Goal: Task Accomplishment & Management: Manage account settings

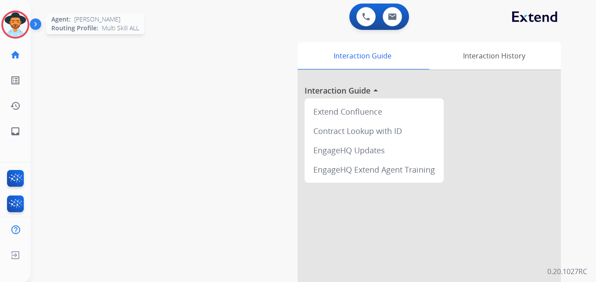
click at [13, 16] on img at bounding box center [15, 24] width 25 height 25
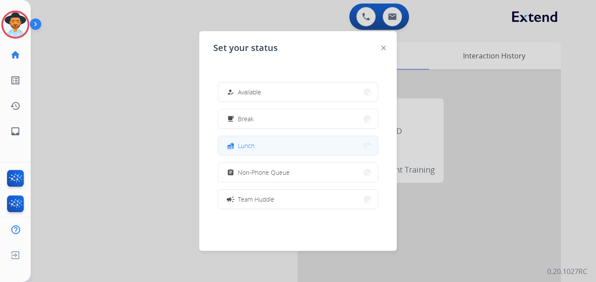
scroll to position [139, 0]
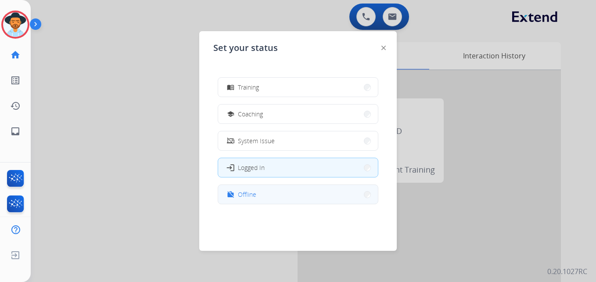
click at [247, 192] on span "Offline" at bounding box center [247, 194] width 18 height 9
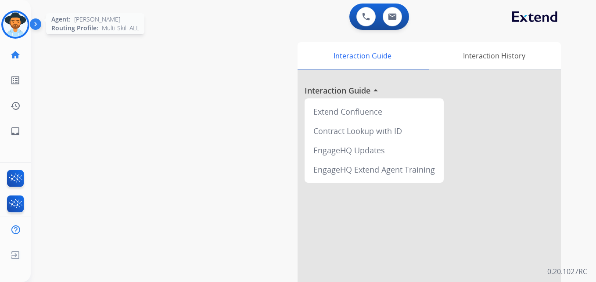
click at [18, 29] on img at bounding box center [15, 24] width 25 height 25
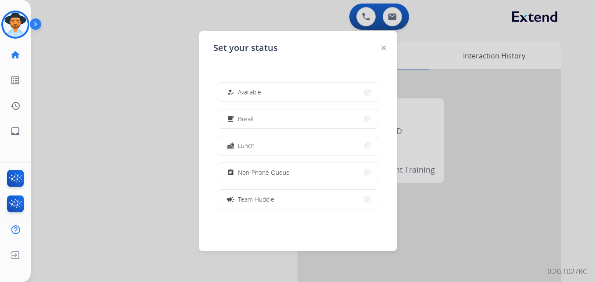
scroll to position [139, 0]
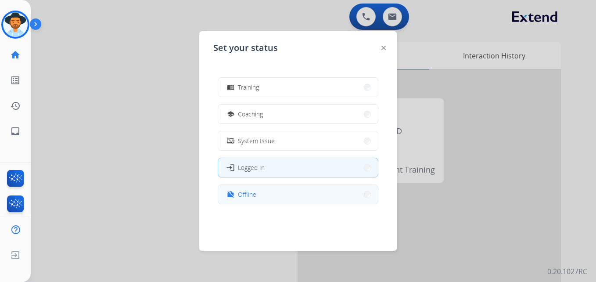
click at [272, 193] on button "work_off Offline" at bounding box center [298, 194] width 160 height 19
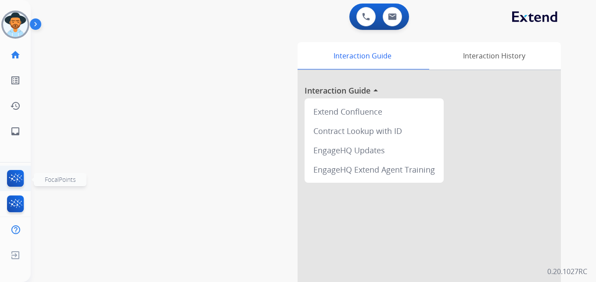
click at [11, 176] on img at bounding box center [15, 180] width 21 height 20
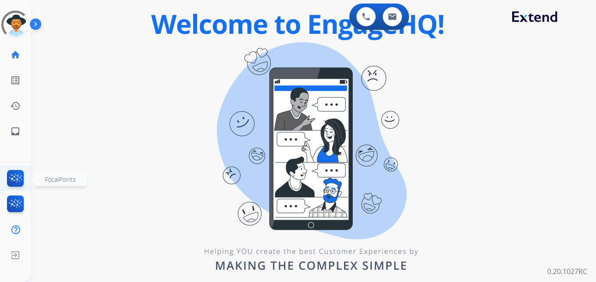
click at [15, 179] on img at bounding box center [15, 180] width 21 height 20
